Goal: Task Accomplishment & Management: Manage account settings

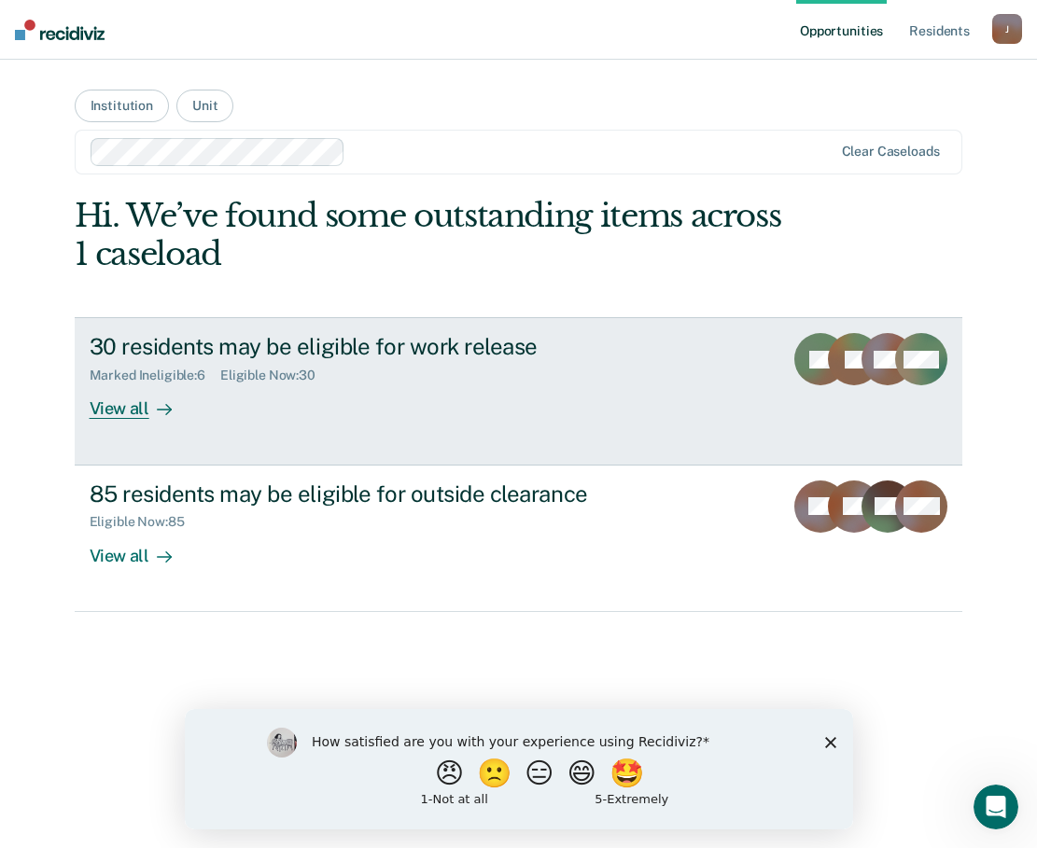
click at [122, 409] on div "View all" at bounding box center [142, 401] width 104 height 36
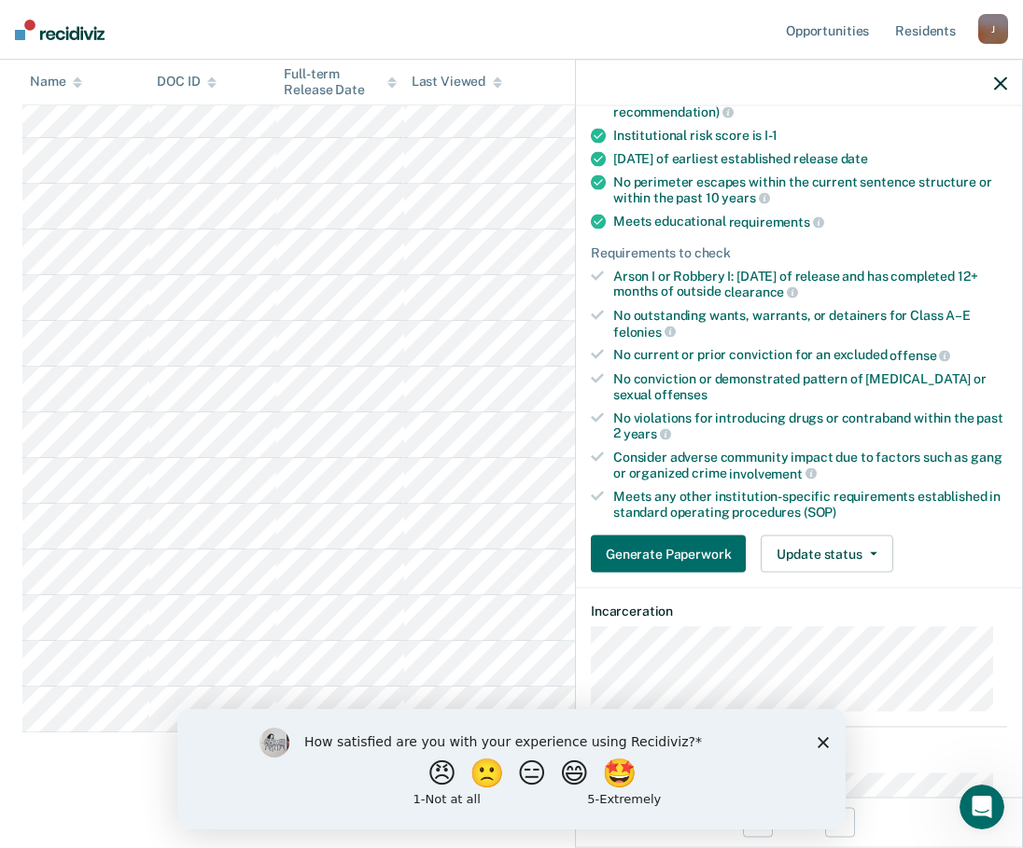
scroll to position [373, 0]
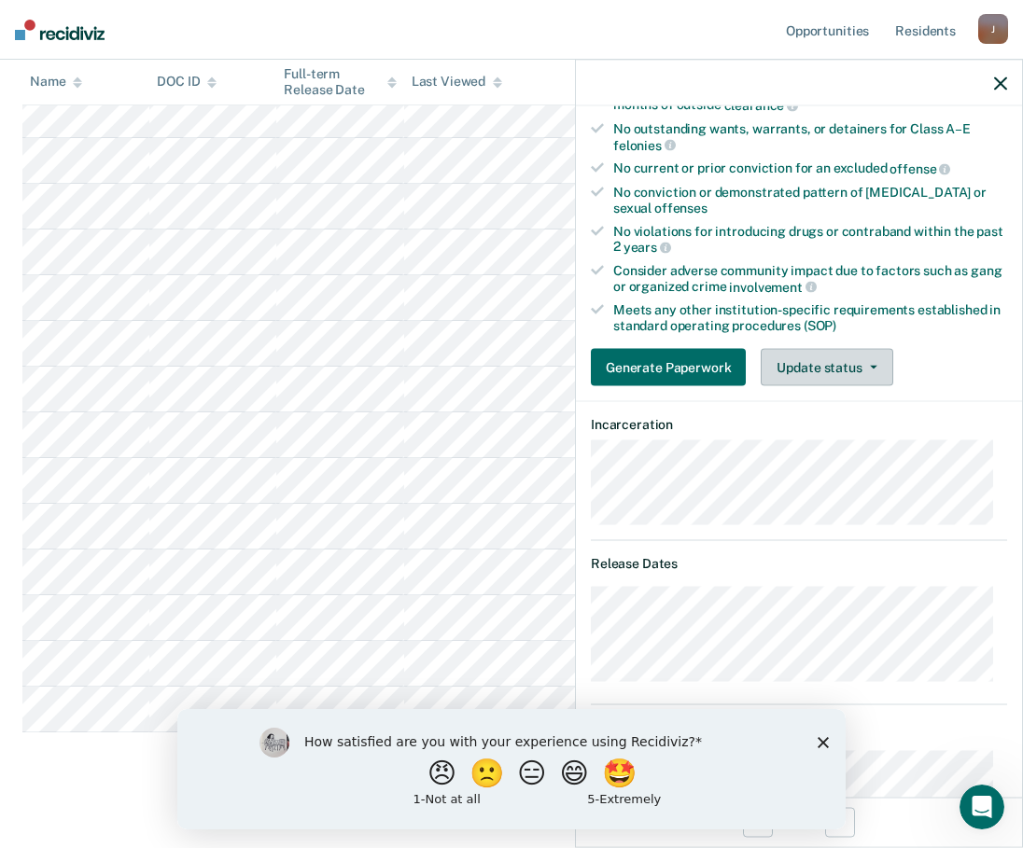
click at [842, 359] on button "Update status" at bounding box center [826, 367] width 132 height 37
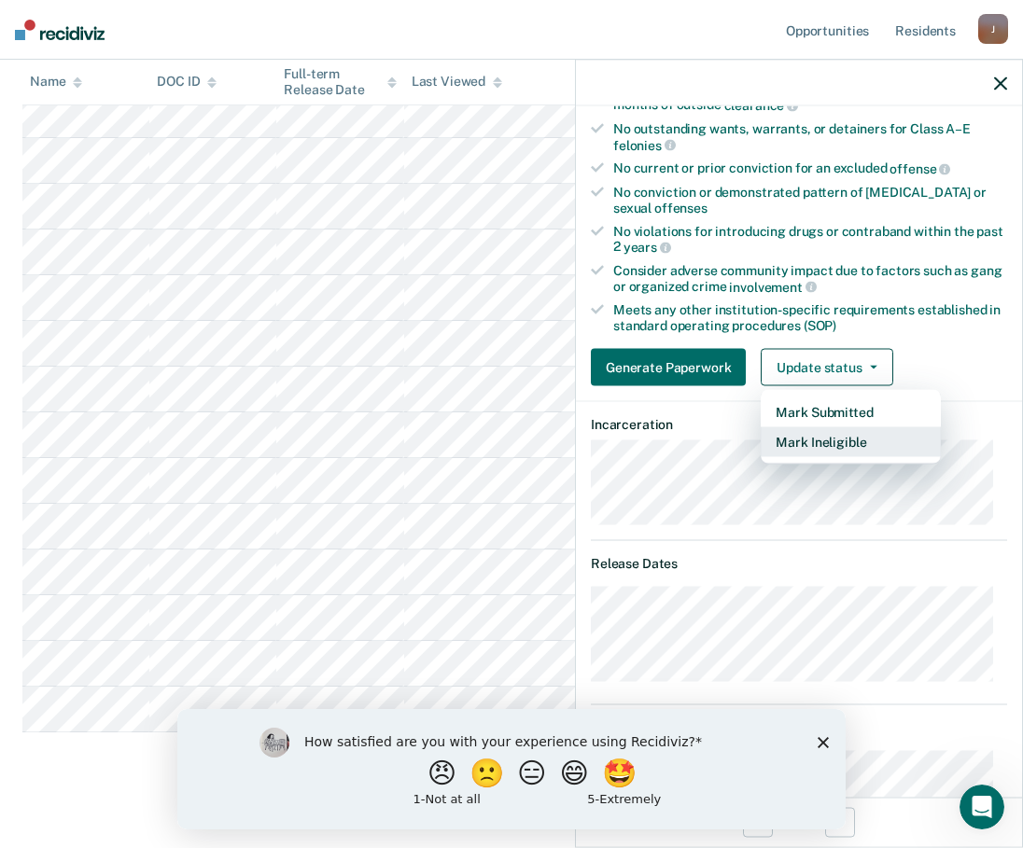
click at [806, 439] on button "Mark Ineligible" at bounding box center [850, 442] width 180 height 30
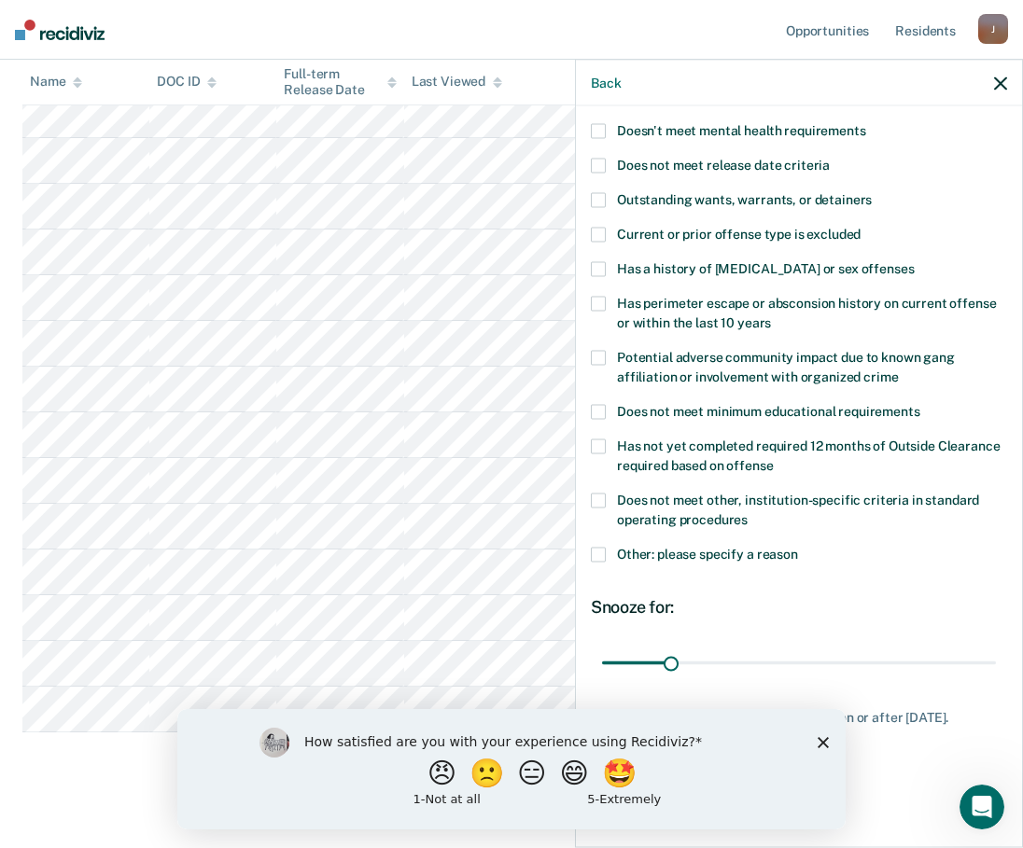
click at [602, 193] on span at bounding box center [598, 200] width 15 height 15
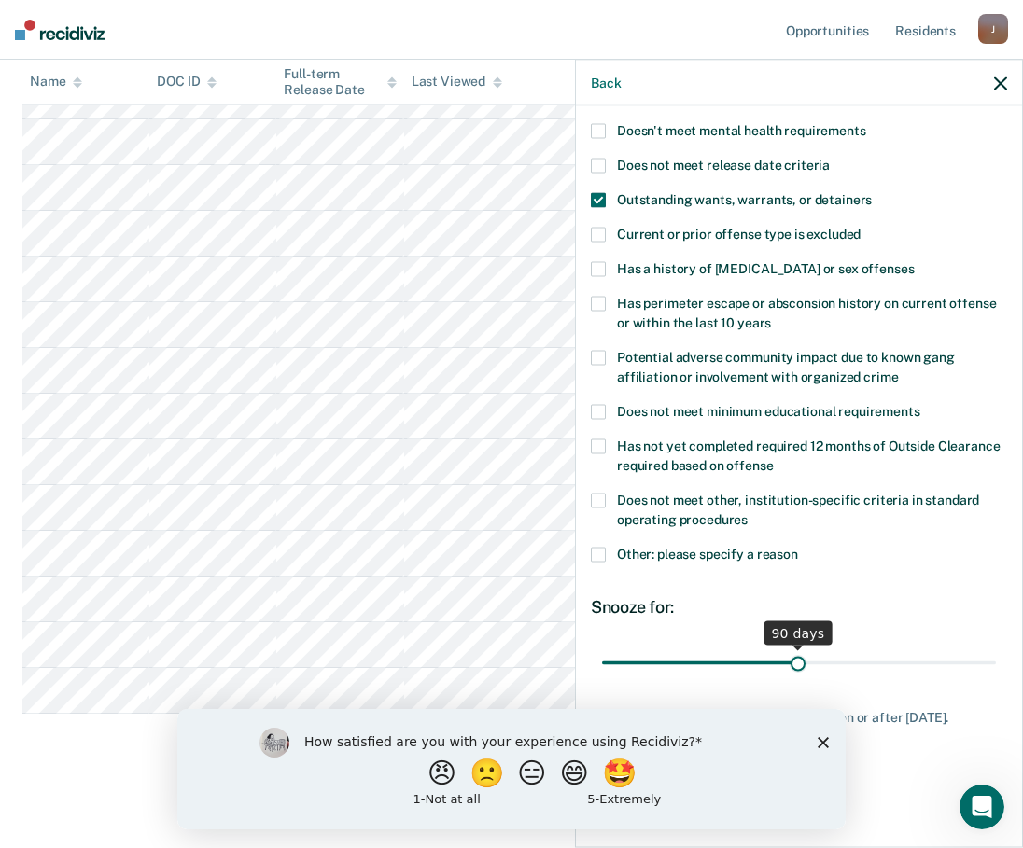
drag, startPoint x: 668, startPoint y: 650, endPoint x: 791, endPoint y: 646, distance: 123.2
type input "90"
click at [791, 647] on input "range" at bounding box center [799, 663] width 394 height 33
click at [825, 740] on polygon "Close survey" at bounding box center [822, 741] width 11 height 11
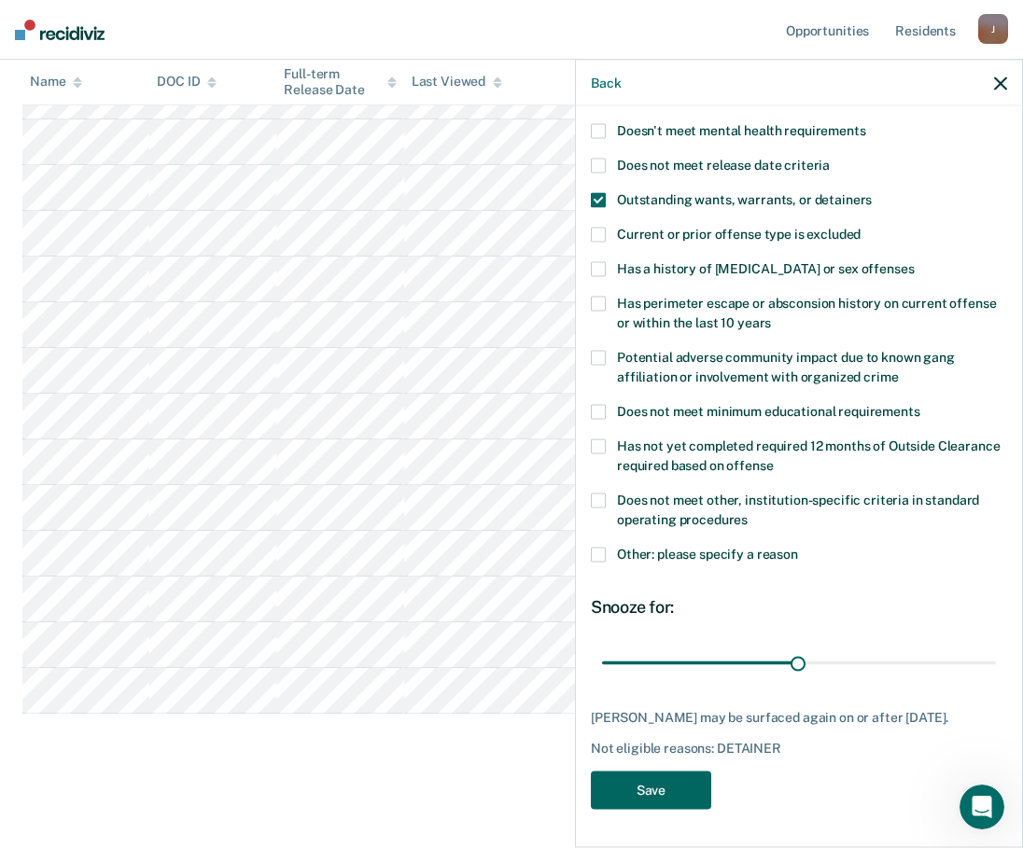
click at [643, 793] on button "Save" at bounding box center [651, 791] width 120 height 38
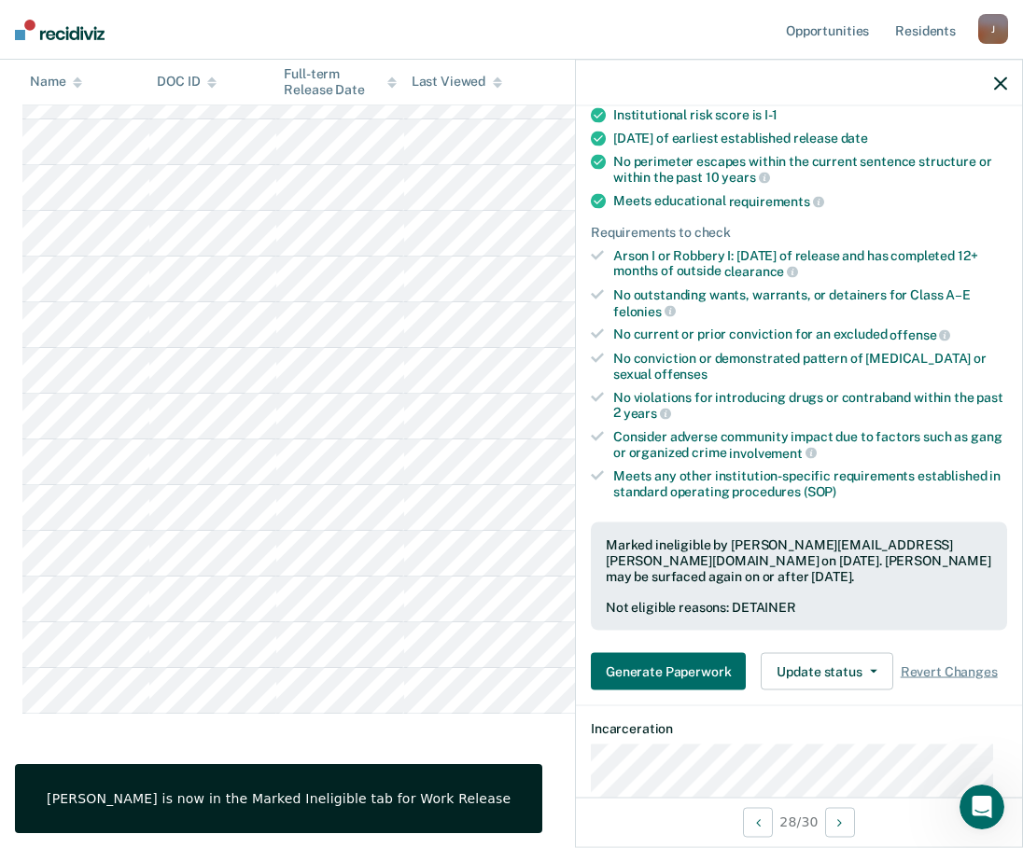
click at [999, 84] on icon "button" at bounding box center [1000, 83] width 13 height 13
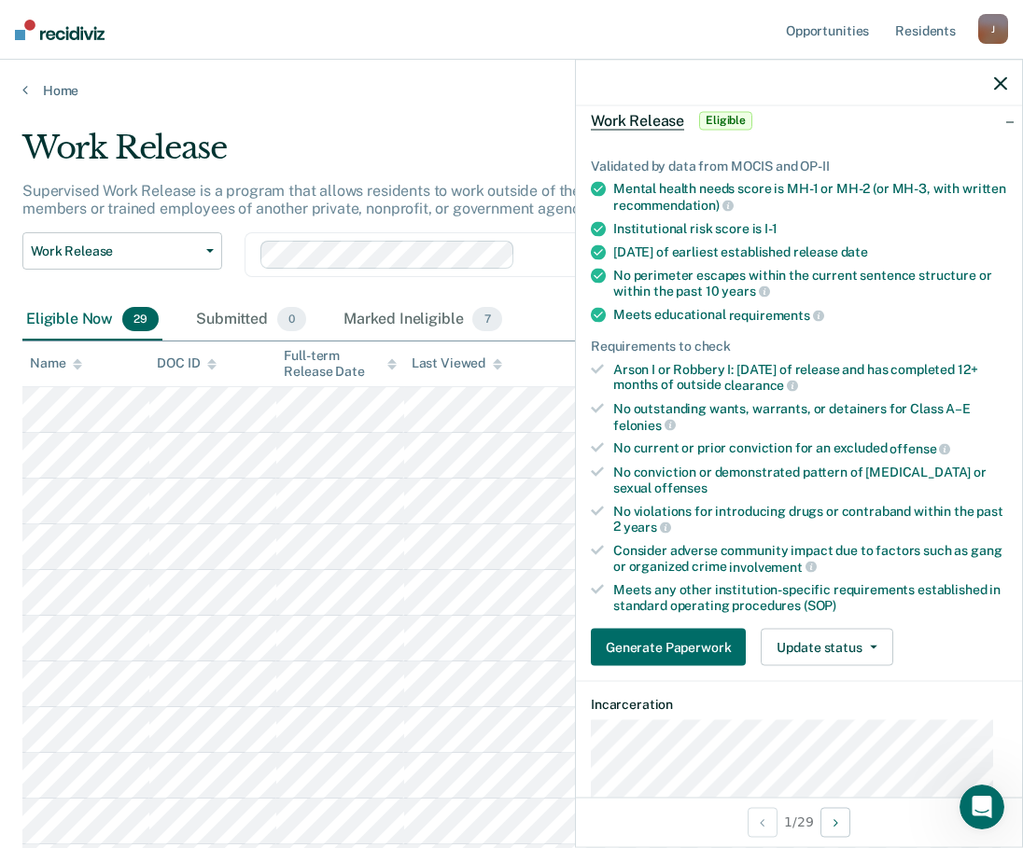
scroll to position [187, 0]
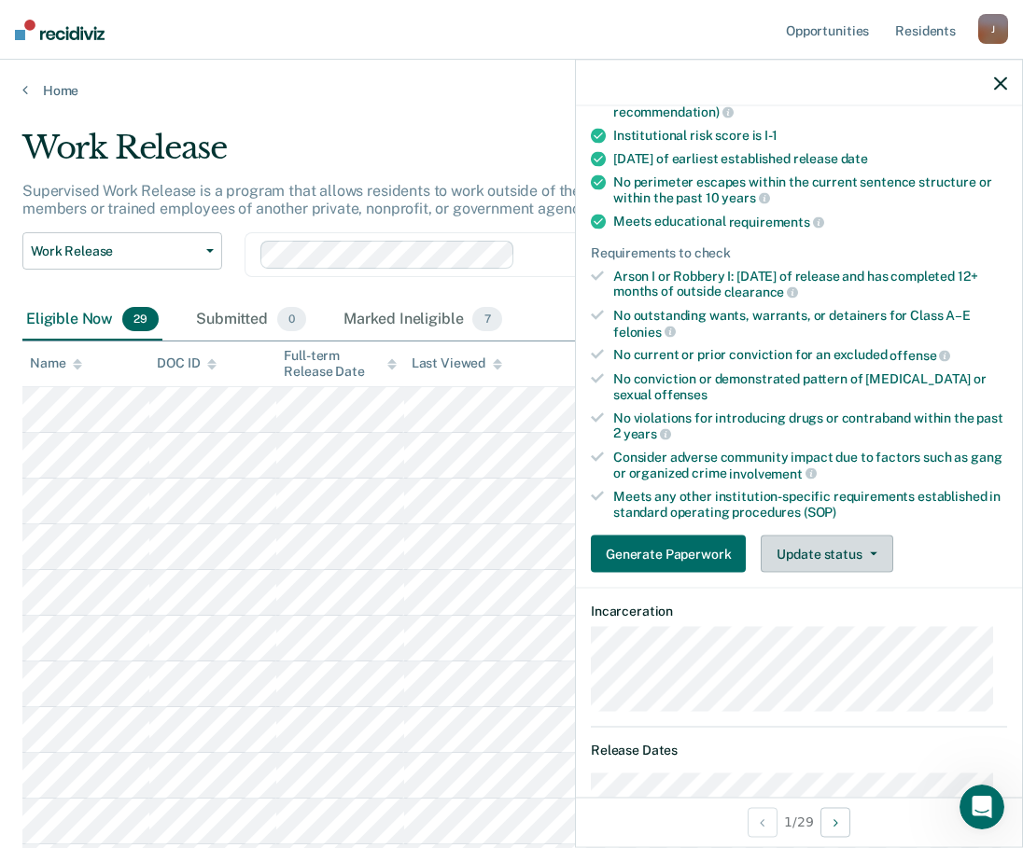
click at [836, 549] on button "Update status" at bounding box center [826, 554] width 132 height 37
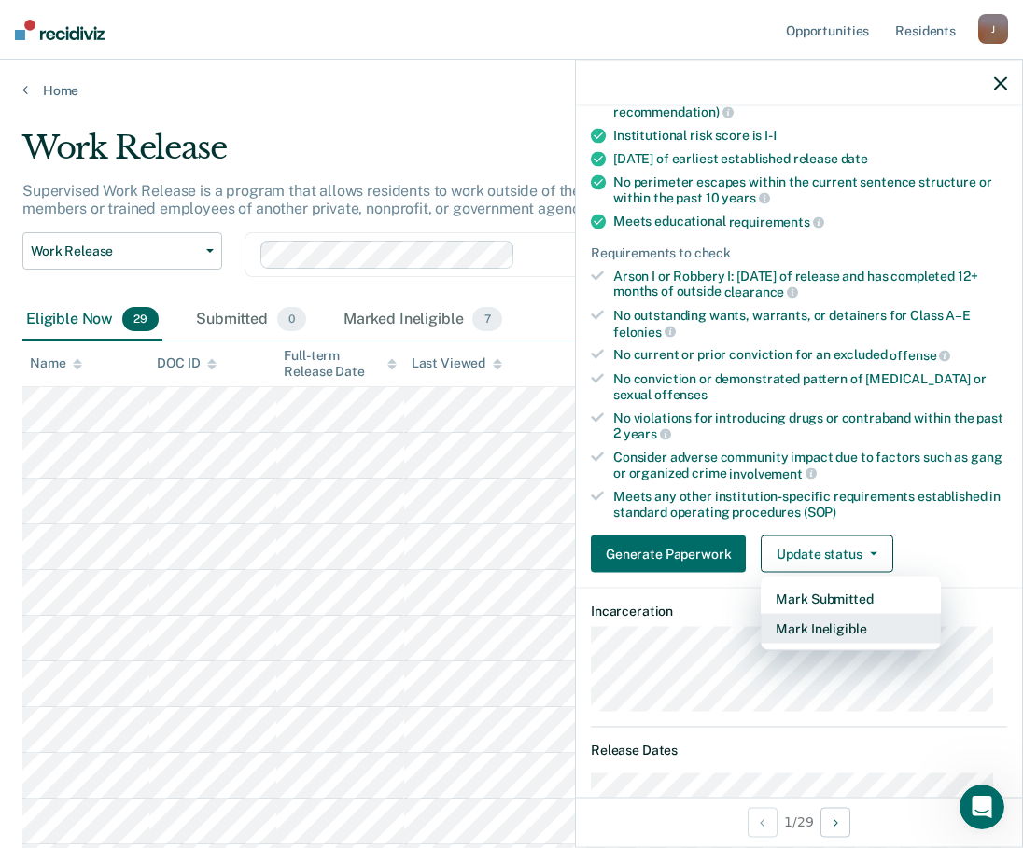
click at [829, 626] on button "Mark Ineligible" at bounding box center [850, 629] width 180 height 30
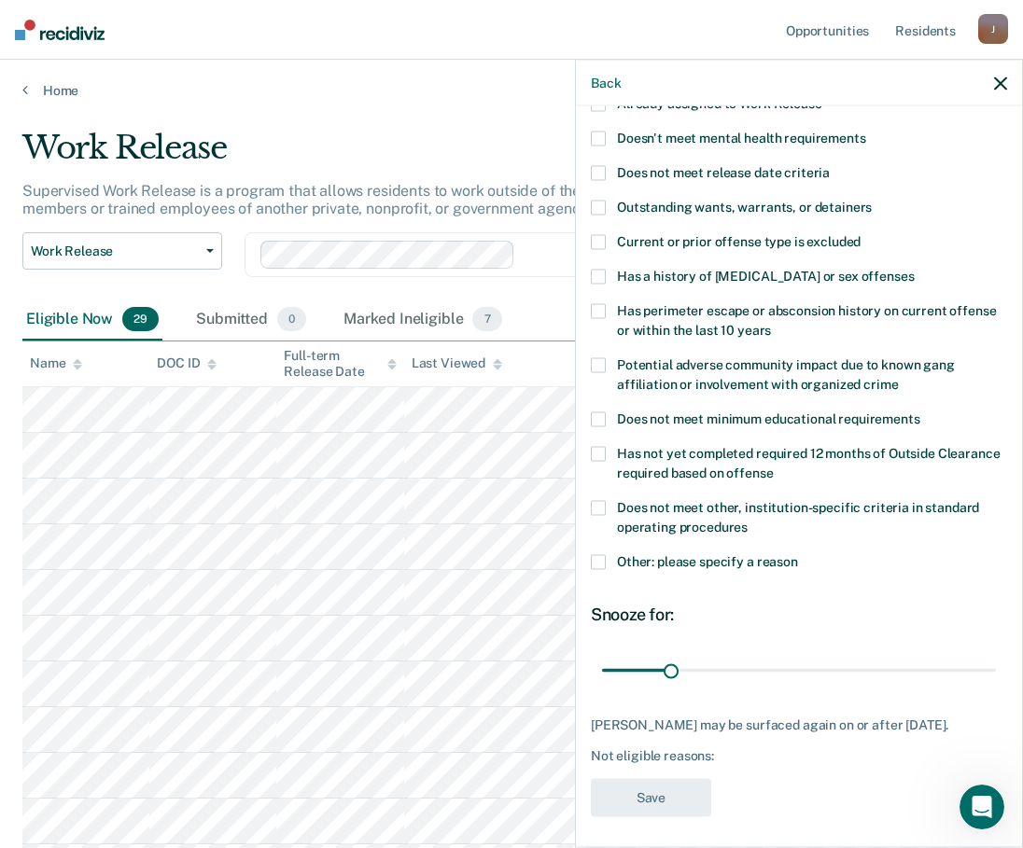
click at [602, 507] on span at bounding box center [598, 508] width 15 height 15
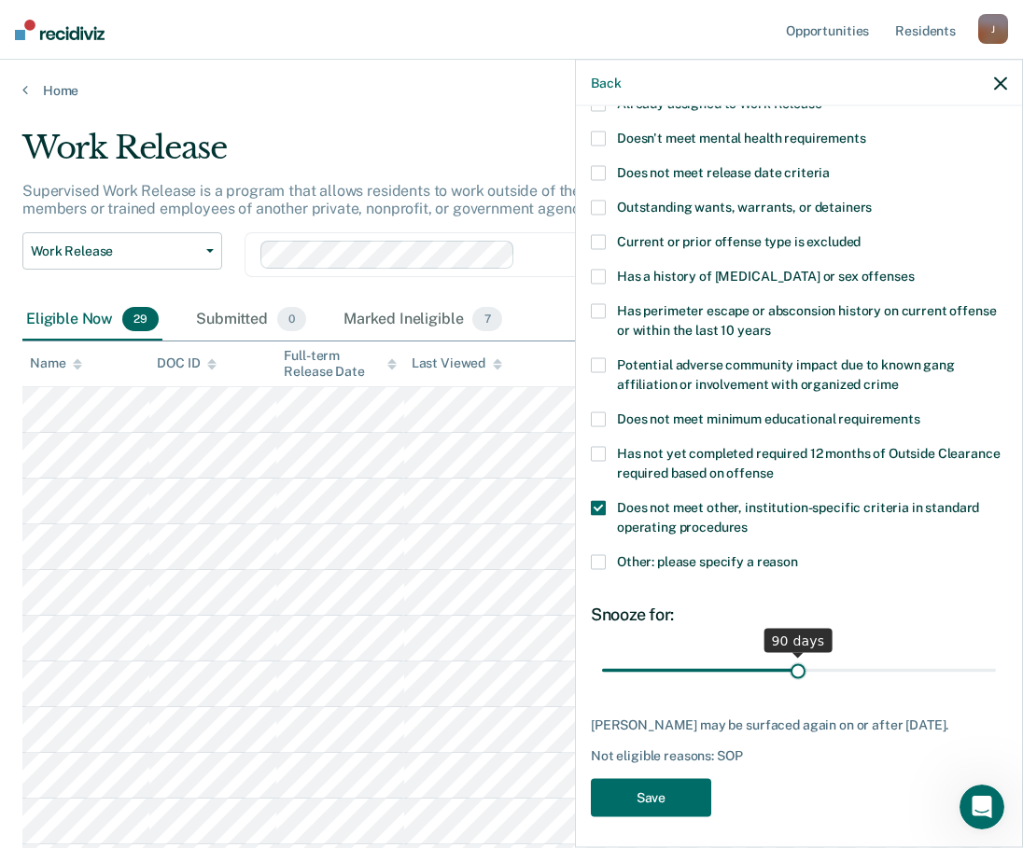
drag, startPoint x: 675, startPoint y: 670, endPoint x: 791, endPoint y: 676, distance: 116.8
type input "90"
click at [791, 676] on input "range" at bounding box center [799, 670] width 394 height 33
click at [662, 791] on button "Save" at bounding box center [651, 798] width 120 height 38
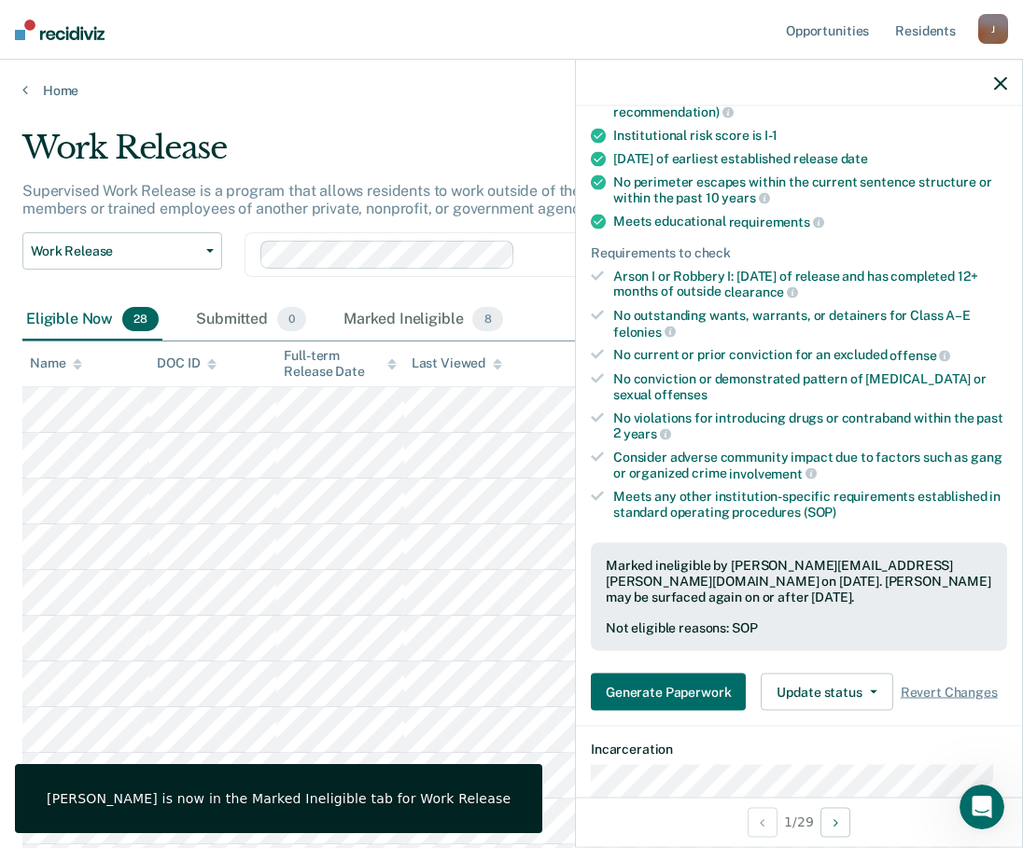
click at [1003, 77] on icon "button" at bounding box center [1000, 83] width 13 height 13
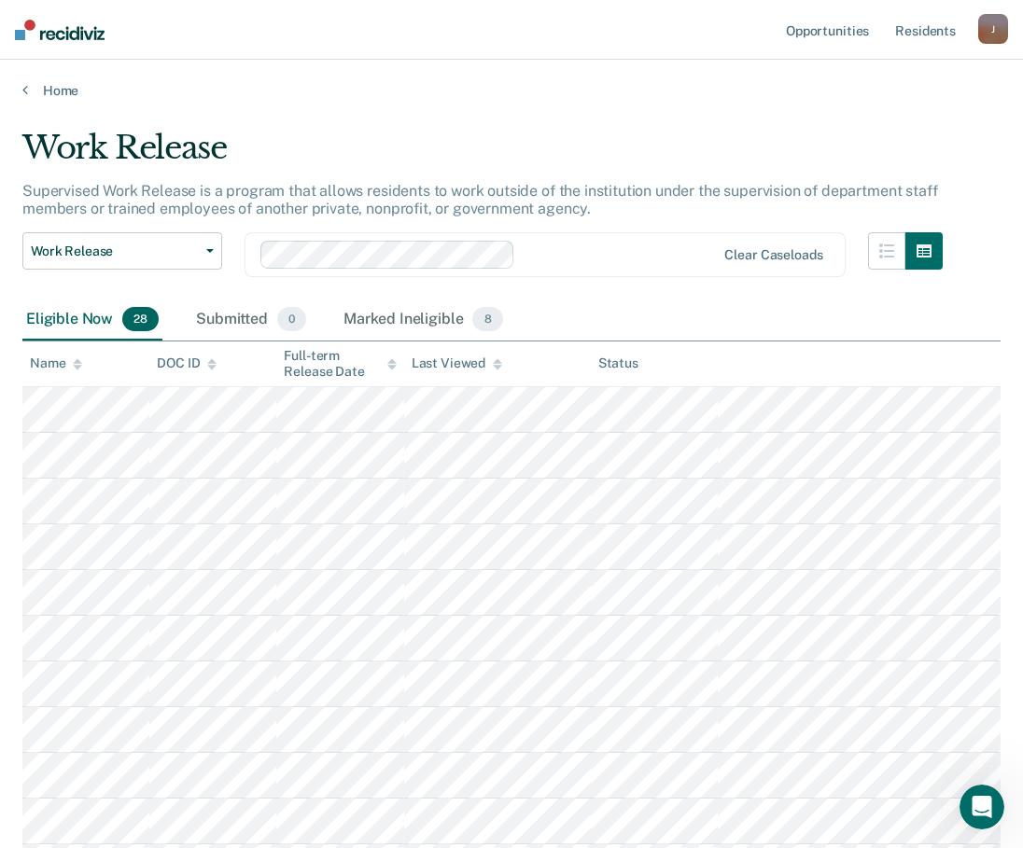
click at [589, 320] on div "Eligible Now 28 Submitted 0 Marked Ineligible 8" at bounding box center [511, 320] width 978 height 42
